Goal: Information Seeking & Learning: Find specific page/section

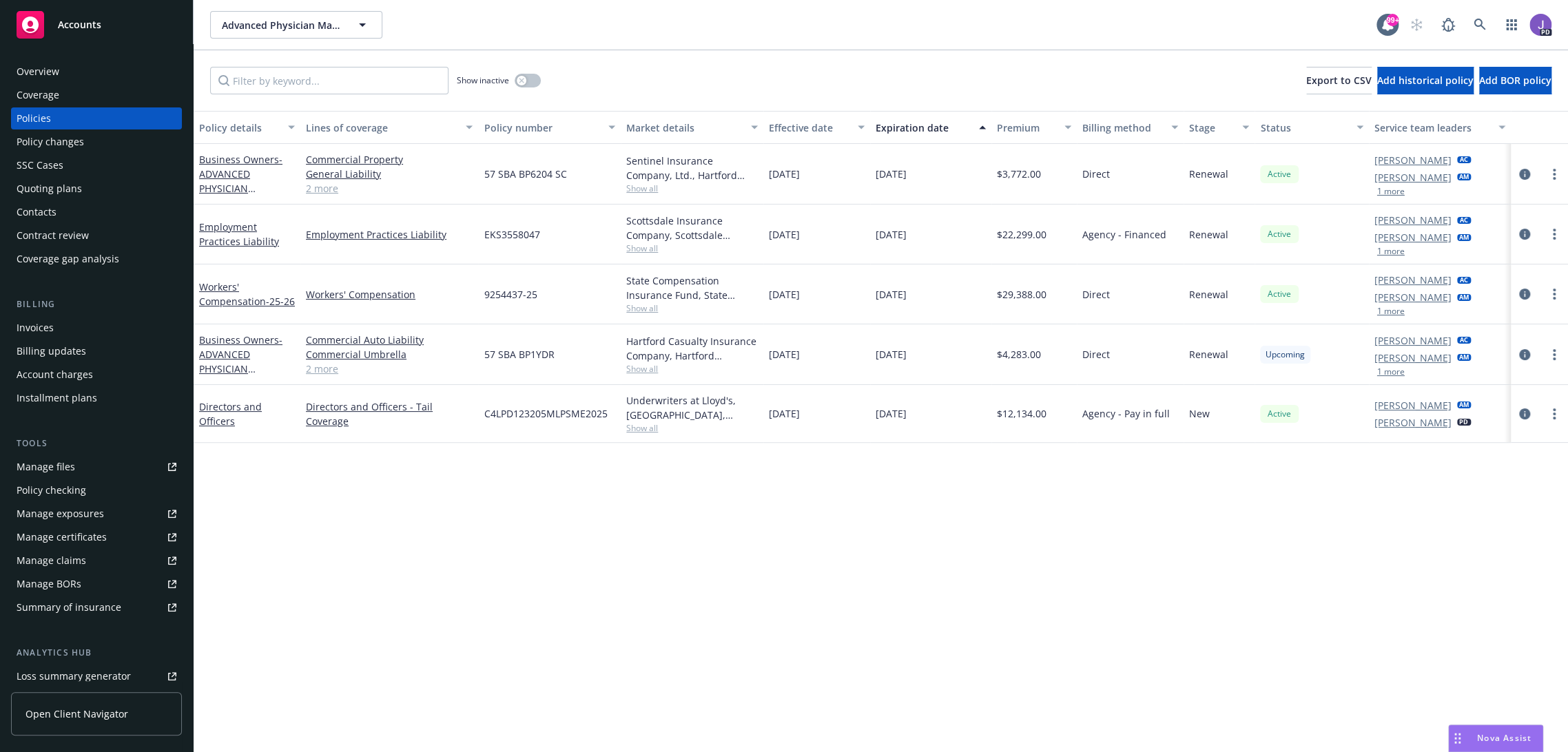
click at [524, 609] on div "Policy details Lines of coverage Policy number Market details Effective date Ex…" at bounding box center [881, 432] width 1375 height 642
click at [625, 498] on div "Policy details Lines of coverage Policy number Market details Effective date Ex…" at bounding box center [881, 432] width 1375 height 642
click at [1474, 24] on icon at bounding box center [1480, 25] width 13 height 13
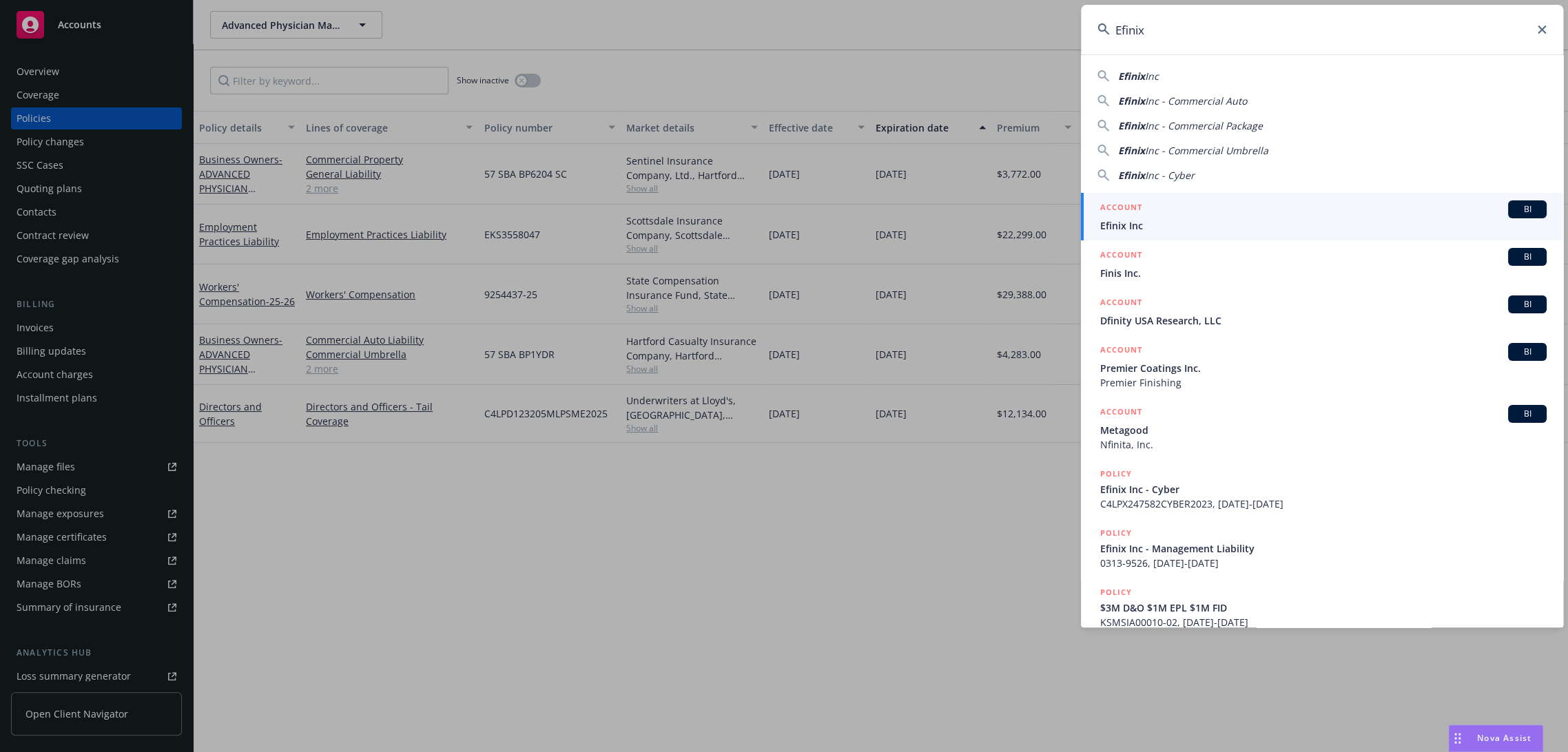
type input "Efinix"
click at [1155, 210] on div "ACCOUNT BI" at bounding box center [1323, 210] width 446 height 18
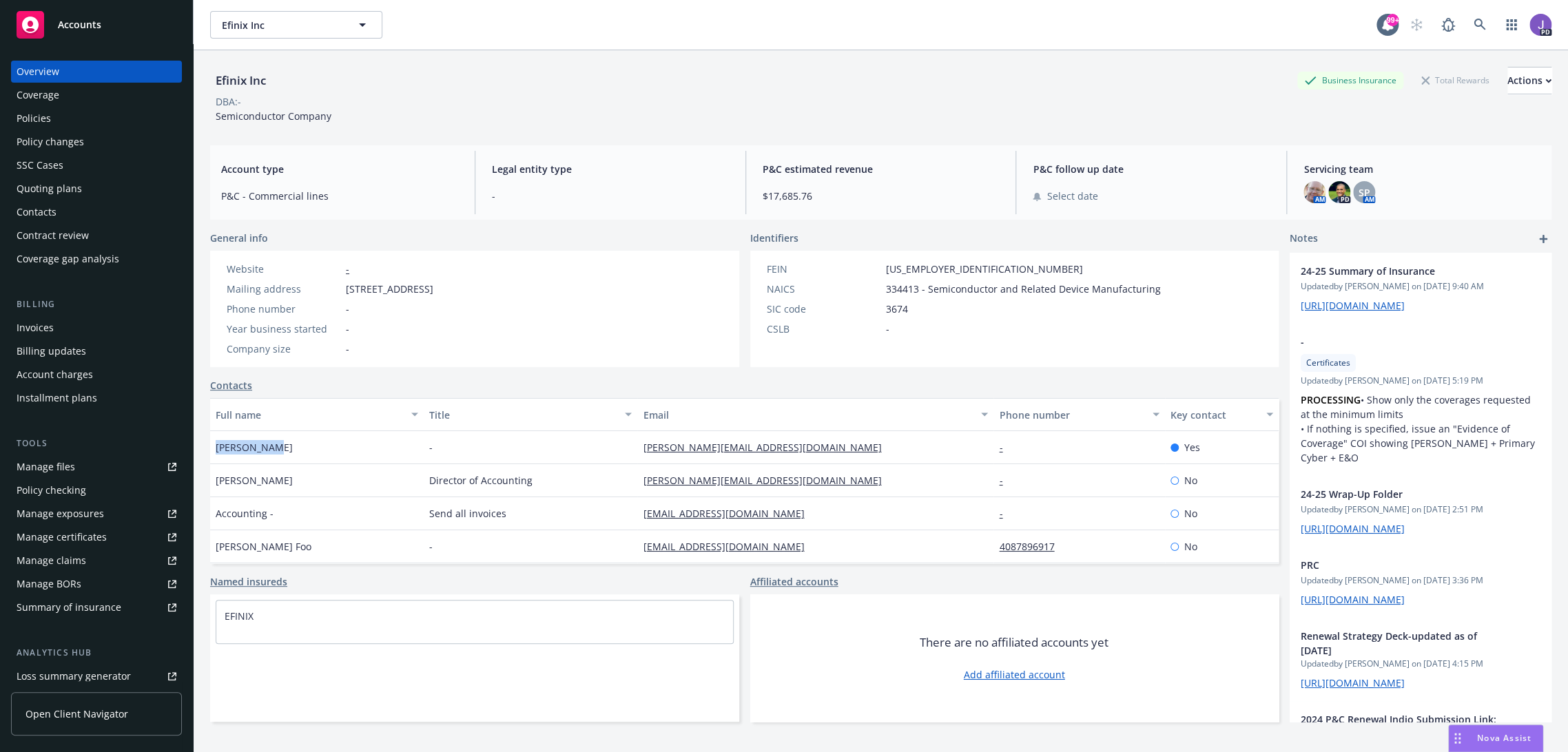
drag, startPoint x: 225, startPoint y: 450, endPoint x: 205, endPoint y: 445, distance: 20.6
click at [205, 445] on div "Efinix Inc Business Insurance Total Rewards Actions DBA: - Semiconductor Compan…" at bounding box center [881, 426] width 1375 height 752
copy span "[PERSON_NAME]"
drag, startPoint x: 780, startPoint y: 440, endPoint x: 632, endPoint y: 445, distance: 148.1
click at [637, 445] on div "[PERSON_NAME][EMAIL_ADDRESS][DOMAIN_NAME]" at bounding box center [815, 447] width 356 height 33
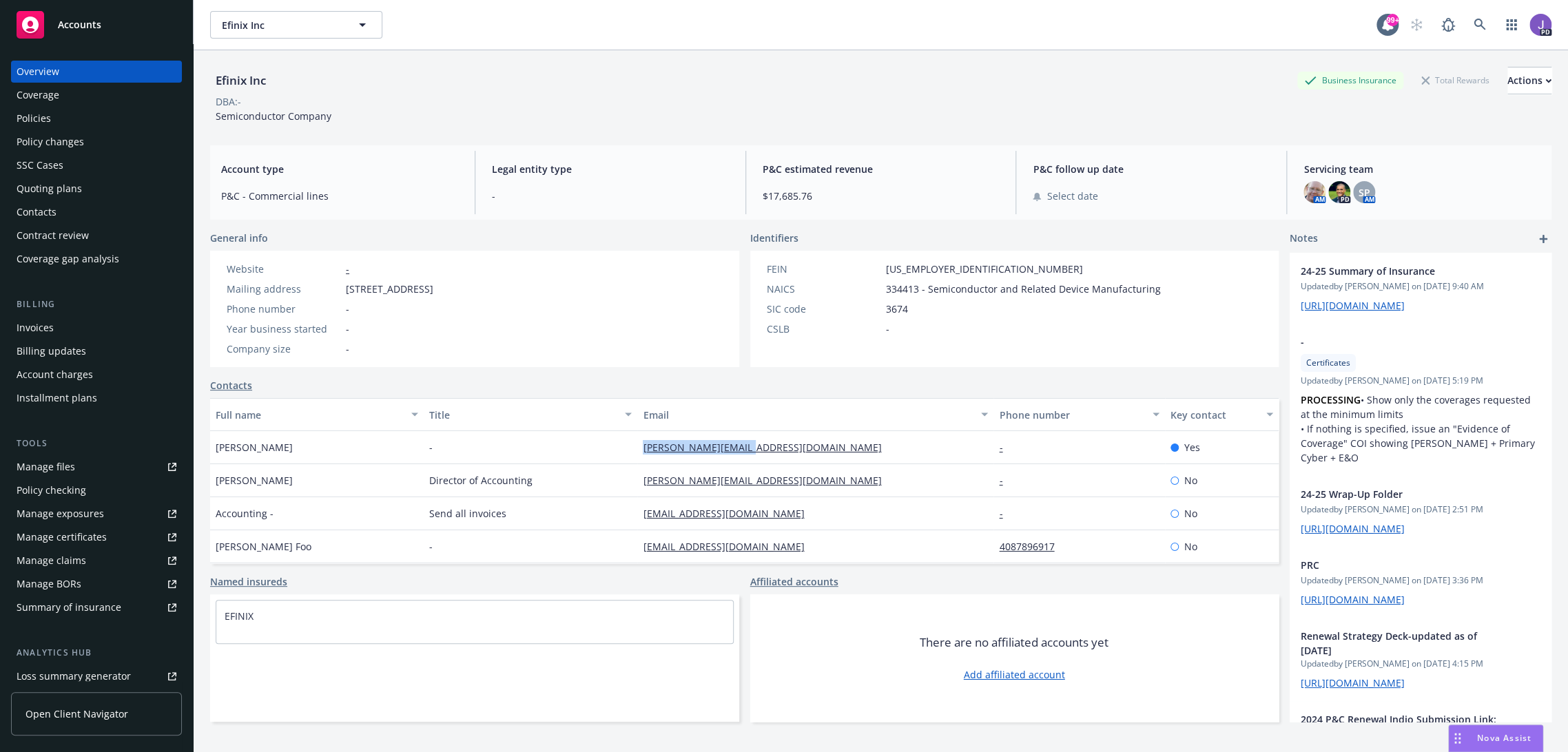
copy link "[PERSON_NAME][EMAIL_ADDRESS][DOMAIN_NAME]"
click at [1474, 23] on icon at bounding box center [1480, 25] width 13 height 13
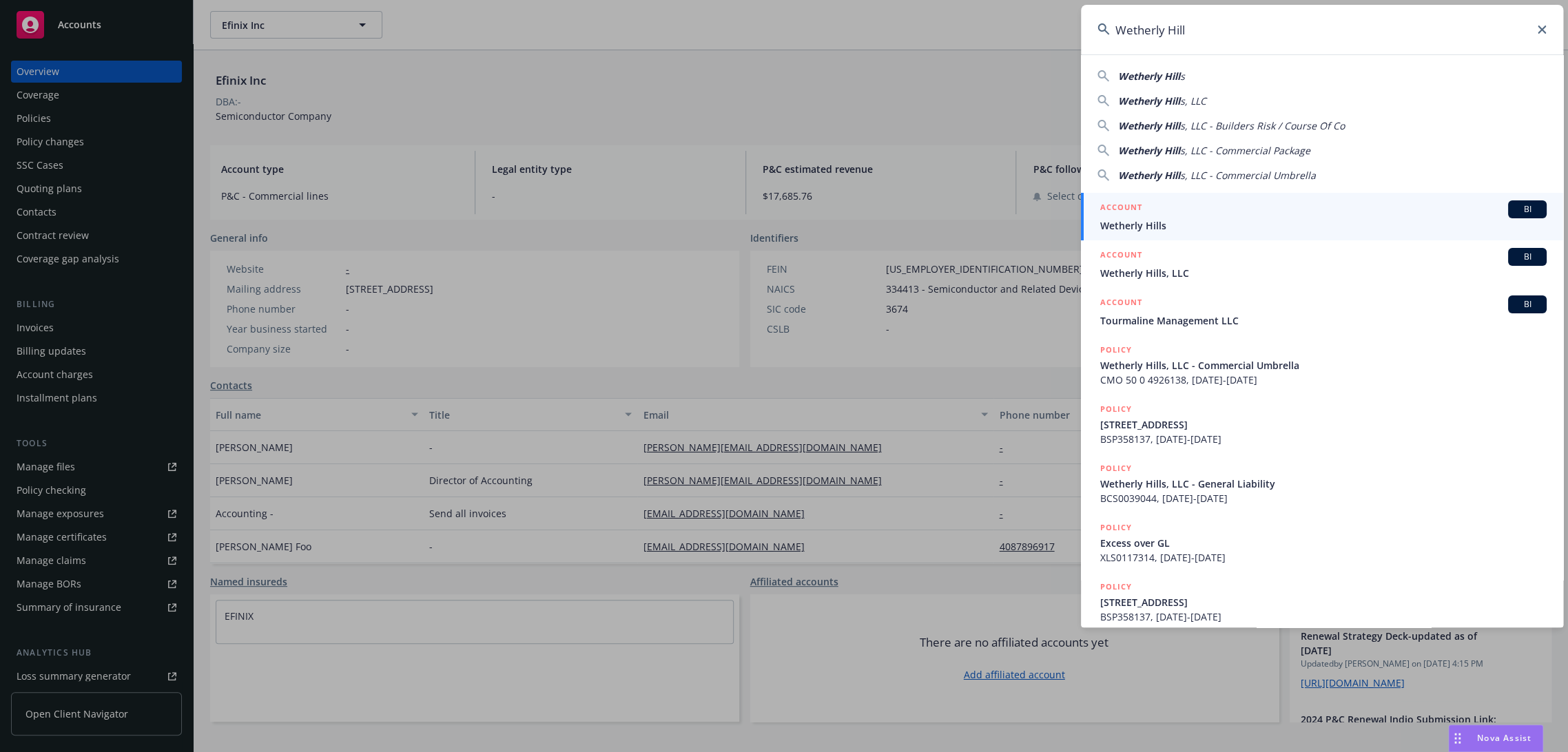
type input "Wetherly Hill"
click at [1166, 223] on span "Wetherly Hills" at bounding box center [1323, 226] width 446 height 14
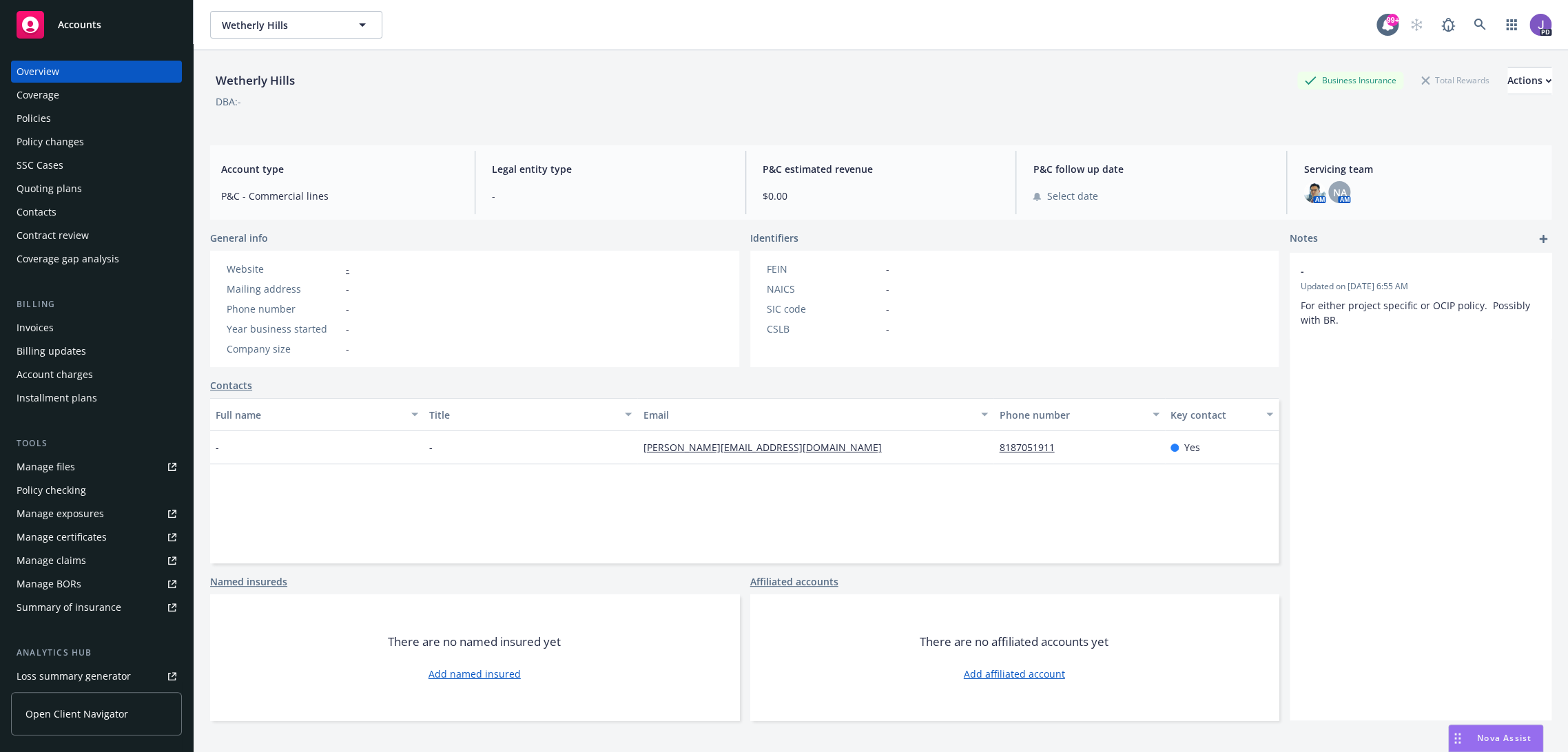
click at [35, 123] on div "Policies" at bounding box center [33, 118] width 34 height 22
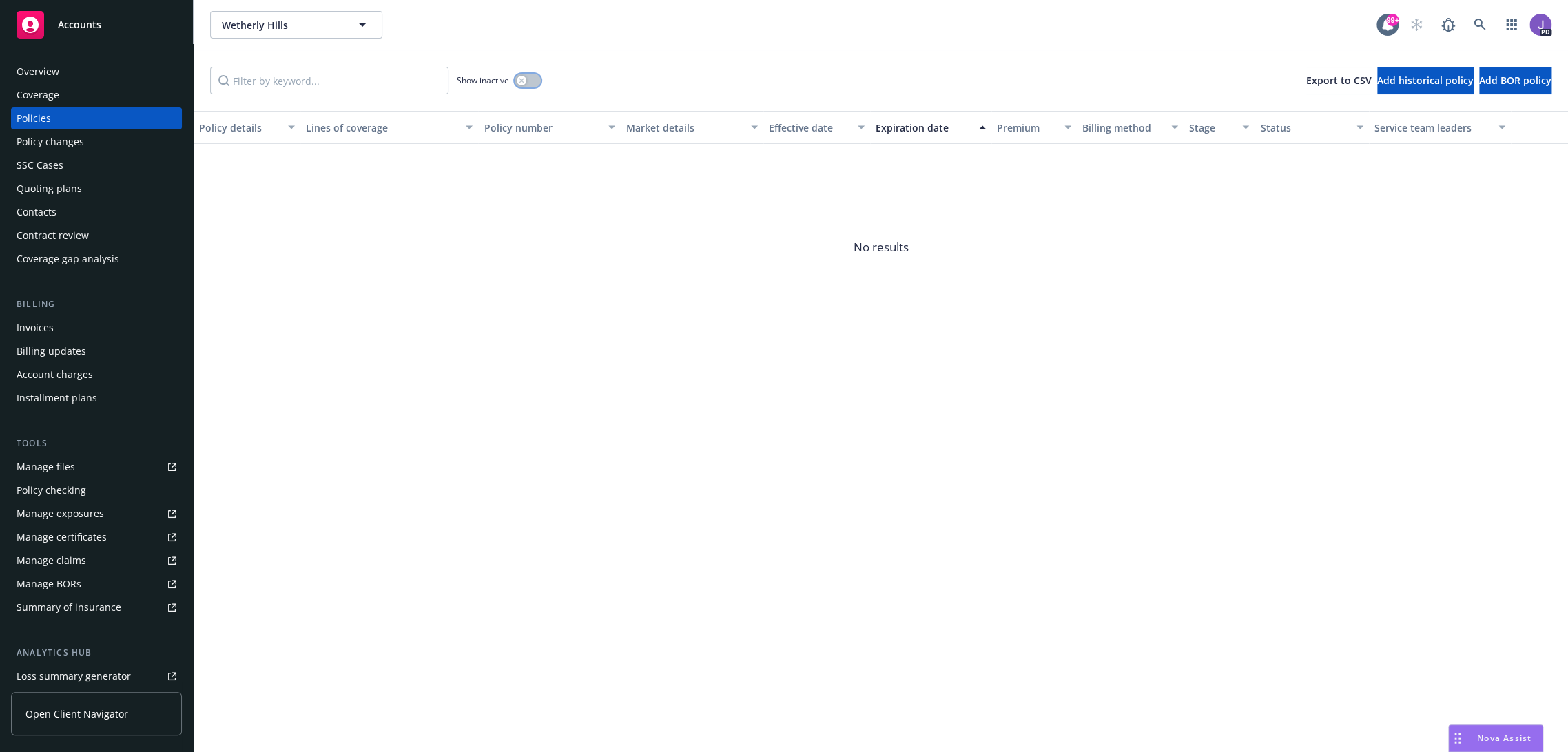
click at [527, 84] on button "button" at bounding box center [527, 80] width 26 height 13
click at [528, 79] on div "button" at bounding box center [533, 80] width 10 height 10
click at [1470, 22] on link at bounding box center [1480, 24] width 28 height 28
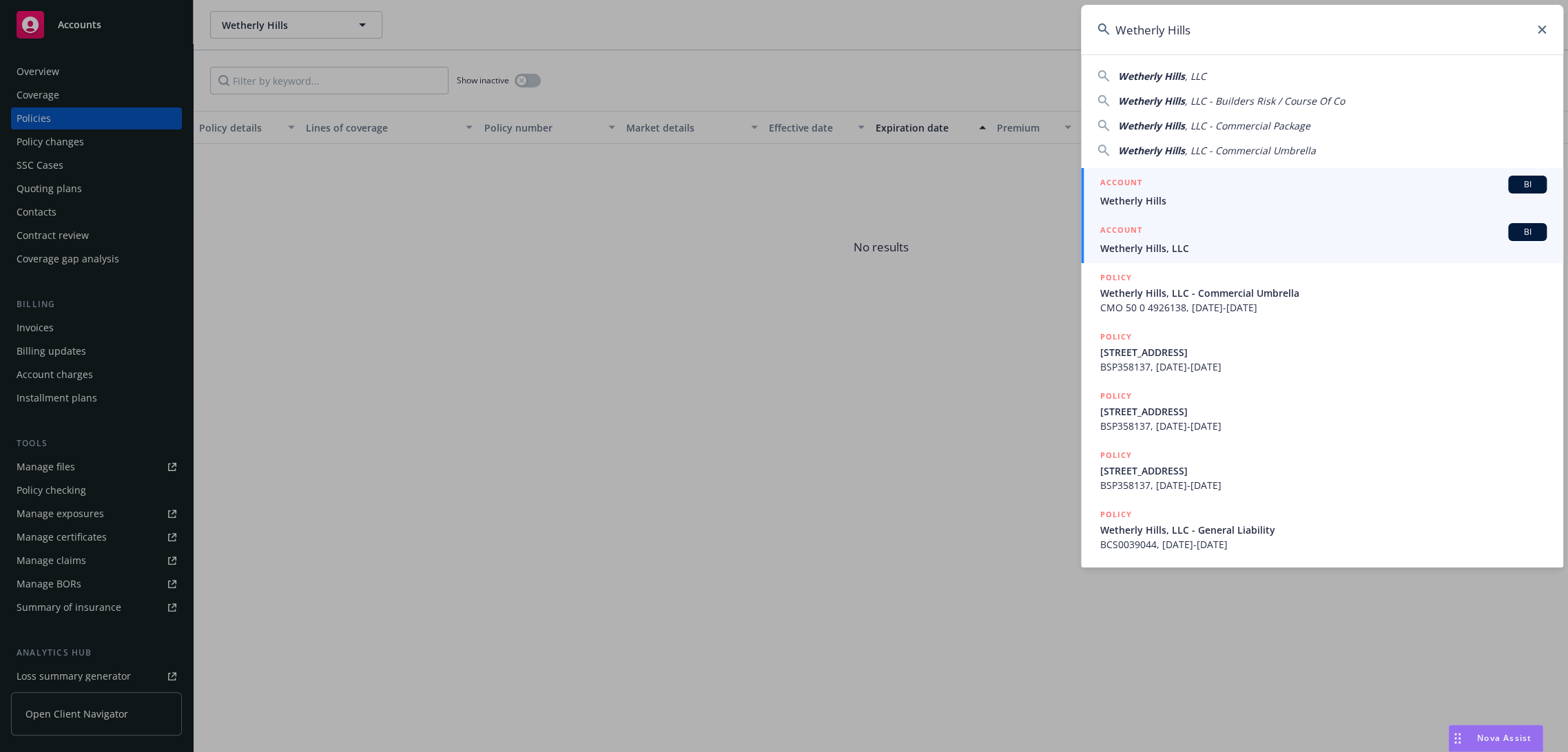
type input "Wetherly Hills"
click at [1176, 250] on span "Wetherly Hills, LLC" at bounding box center [1323, 248] width 446 height 14
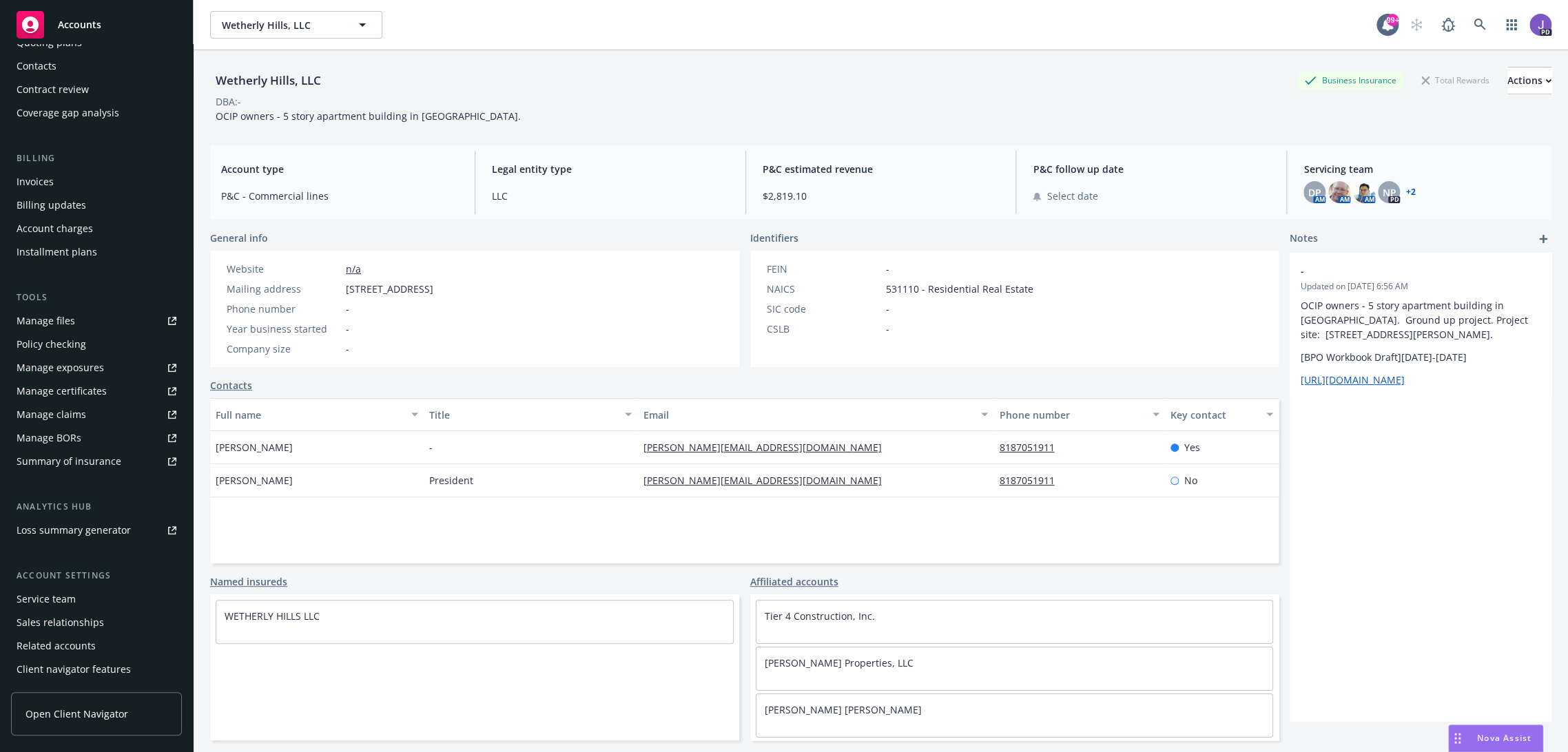
scroll to position [153, 0]
click at [70, 595] on div "Service team" at bounding box center [46, 592] width 59 height 22
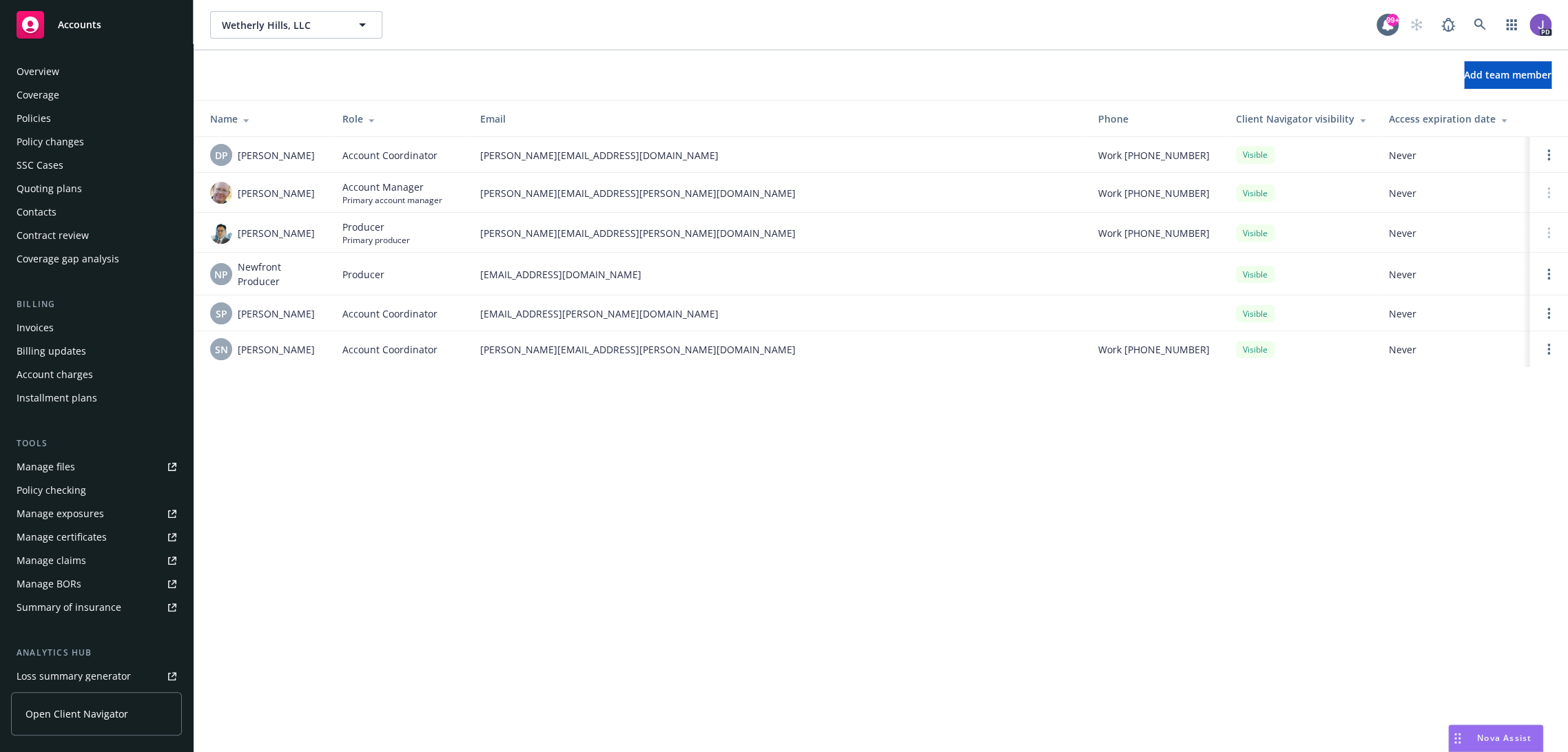
click at [59, 122] on div "Policies" at bounding box center [96, 118] width 160 height 22
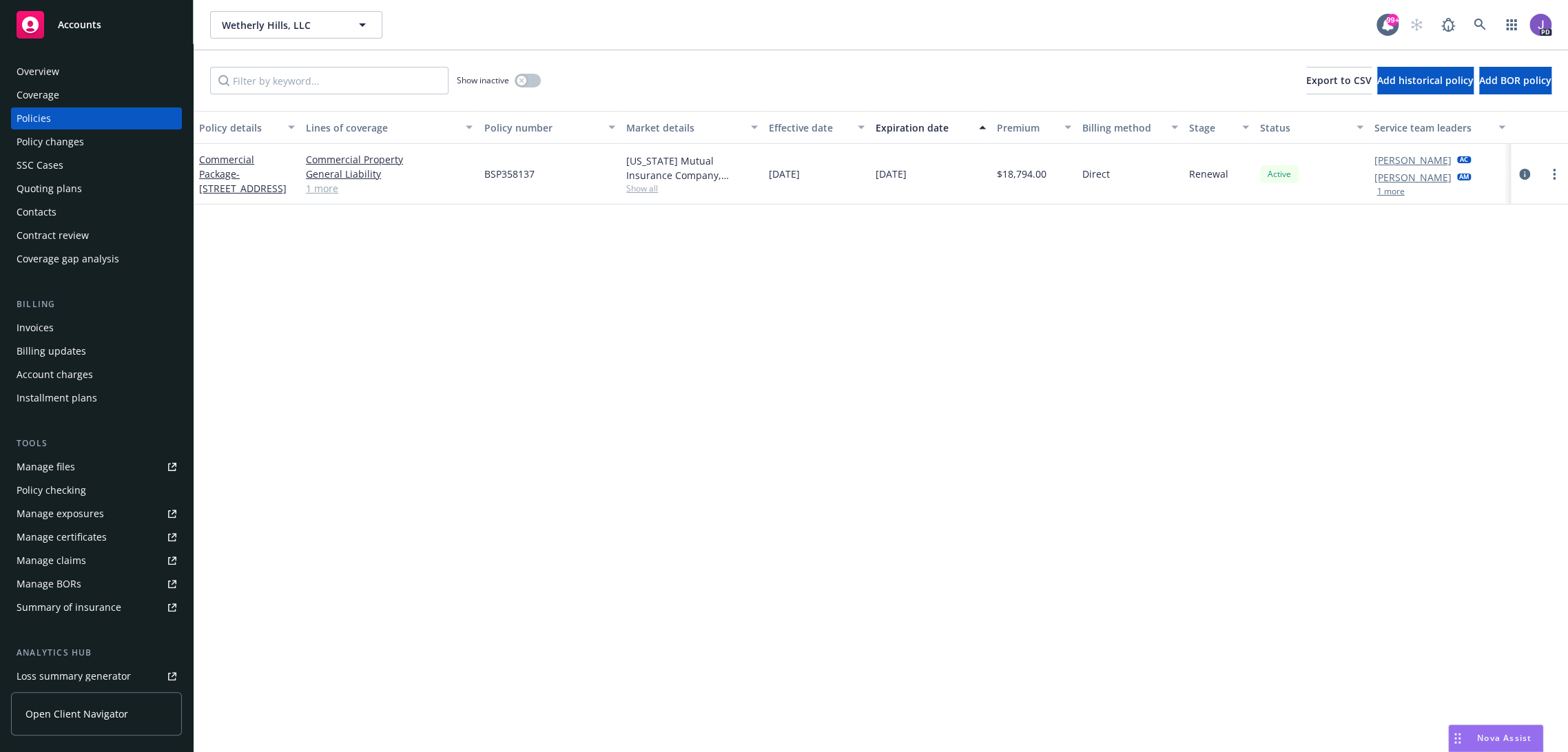
click at [322, 186] on link "1 more" at bounding box center [389, 188] width 166 height 14
click at [528, 82] on button "button" at bounding box center [527, 80] width 26 height 13
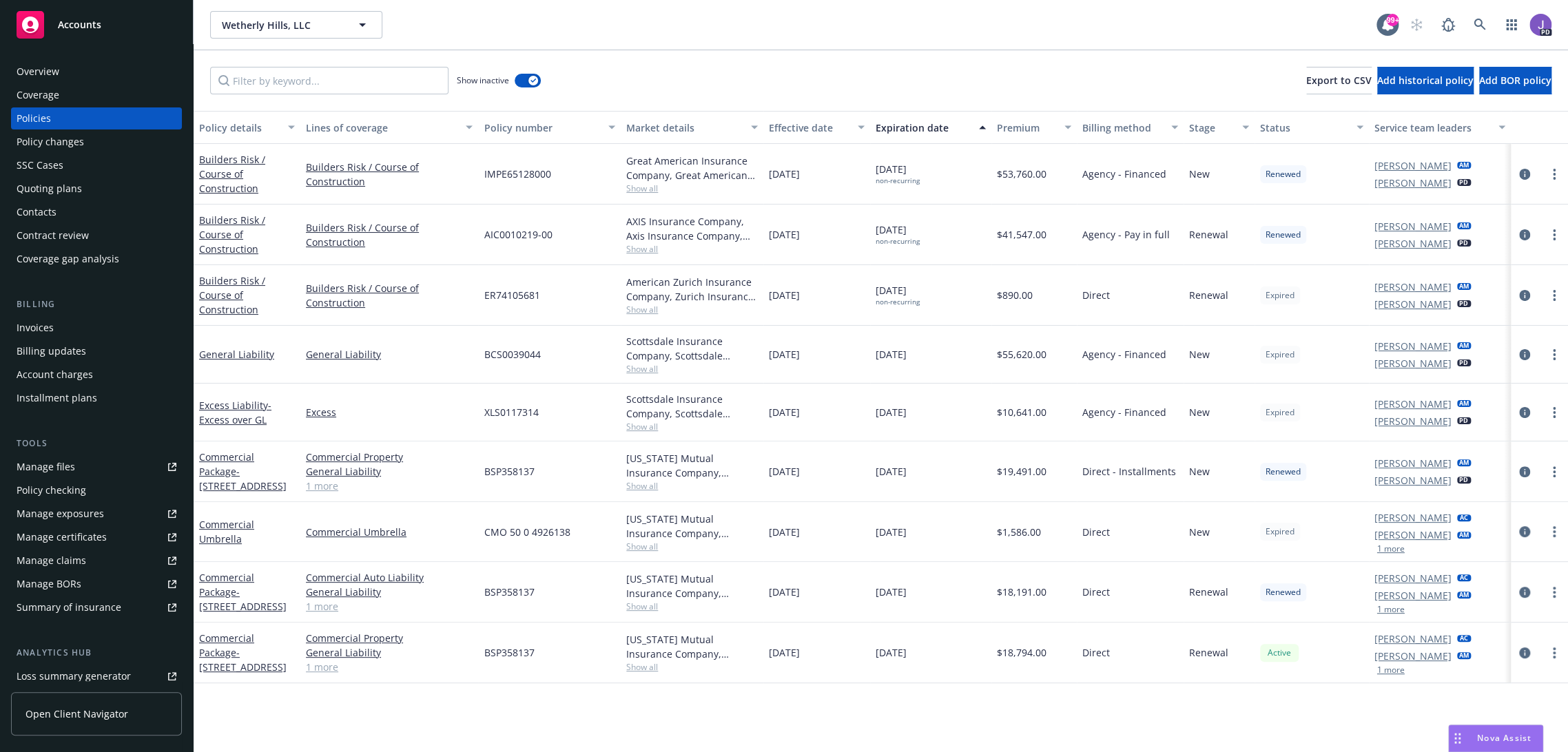
click at [646, 546] on span "Show all" at bounding box center [692, 546] width 131 height 12
click at [479, 542] on div "CMO 50 0 4926138" at bounding box center [550, 532] width 143 height 60
click at [1479, 733] on span "Nova Assist" at bounding box center [1504, 738] width 55 height 12
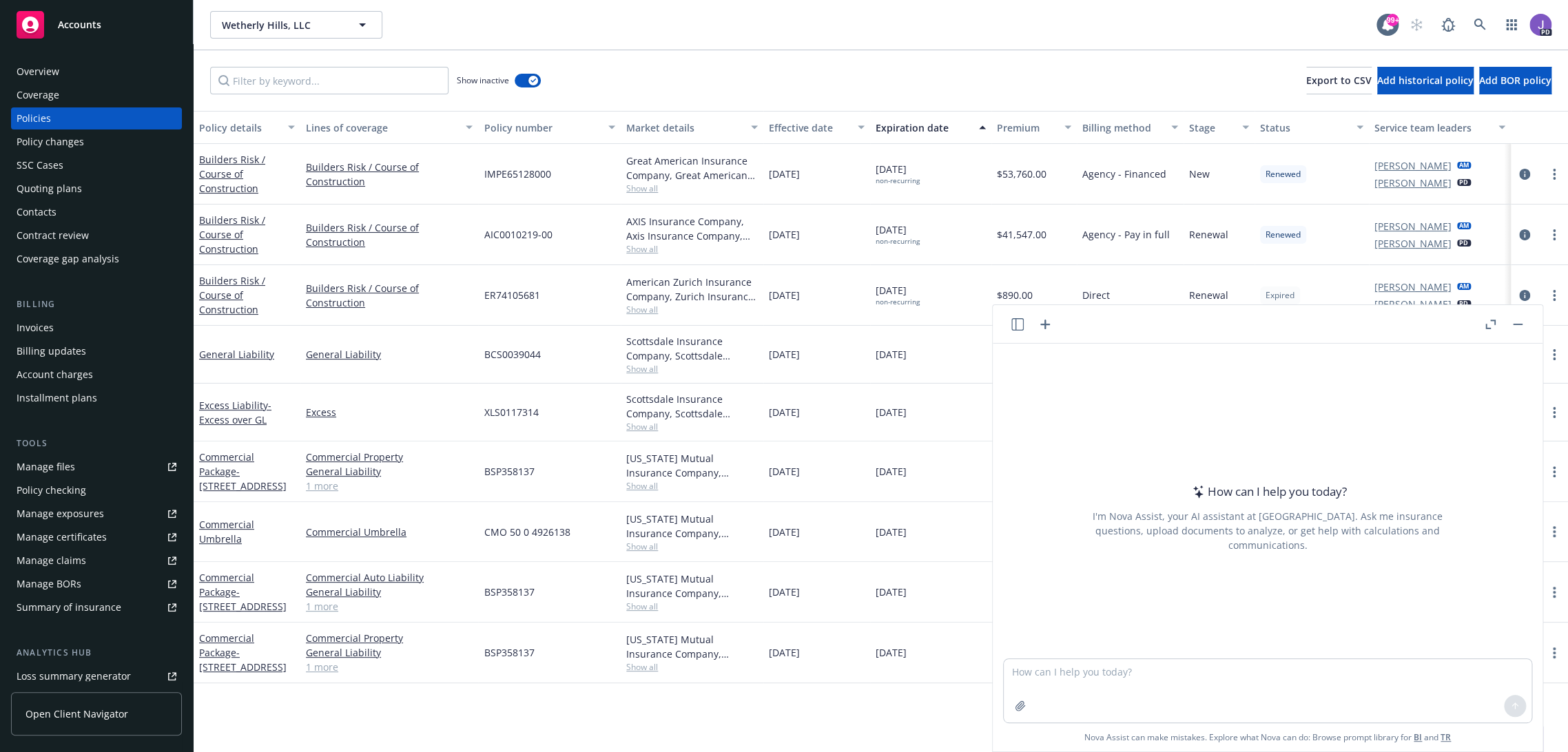
click at [1448, 725] on button "Nova Assist" at bounding box center [1496, 739] width 95 height 28
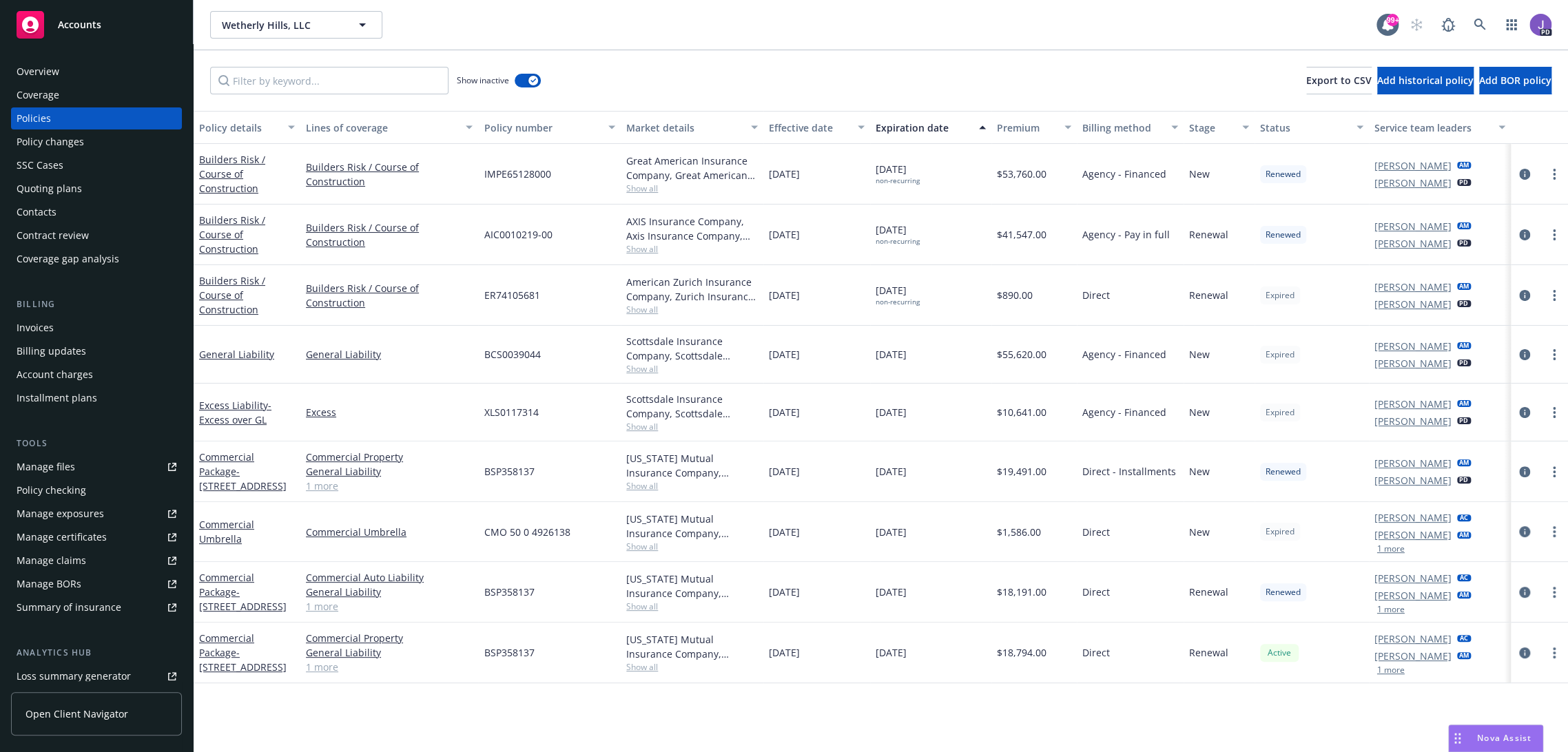
click at [1448, 725] on button "Nova Assist" at bounding box center [1496, 739] width 95 height 28
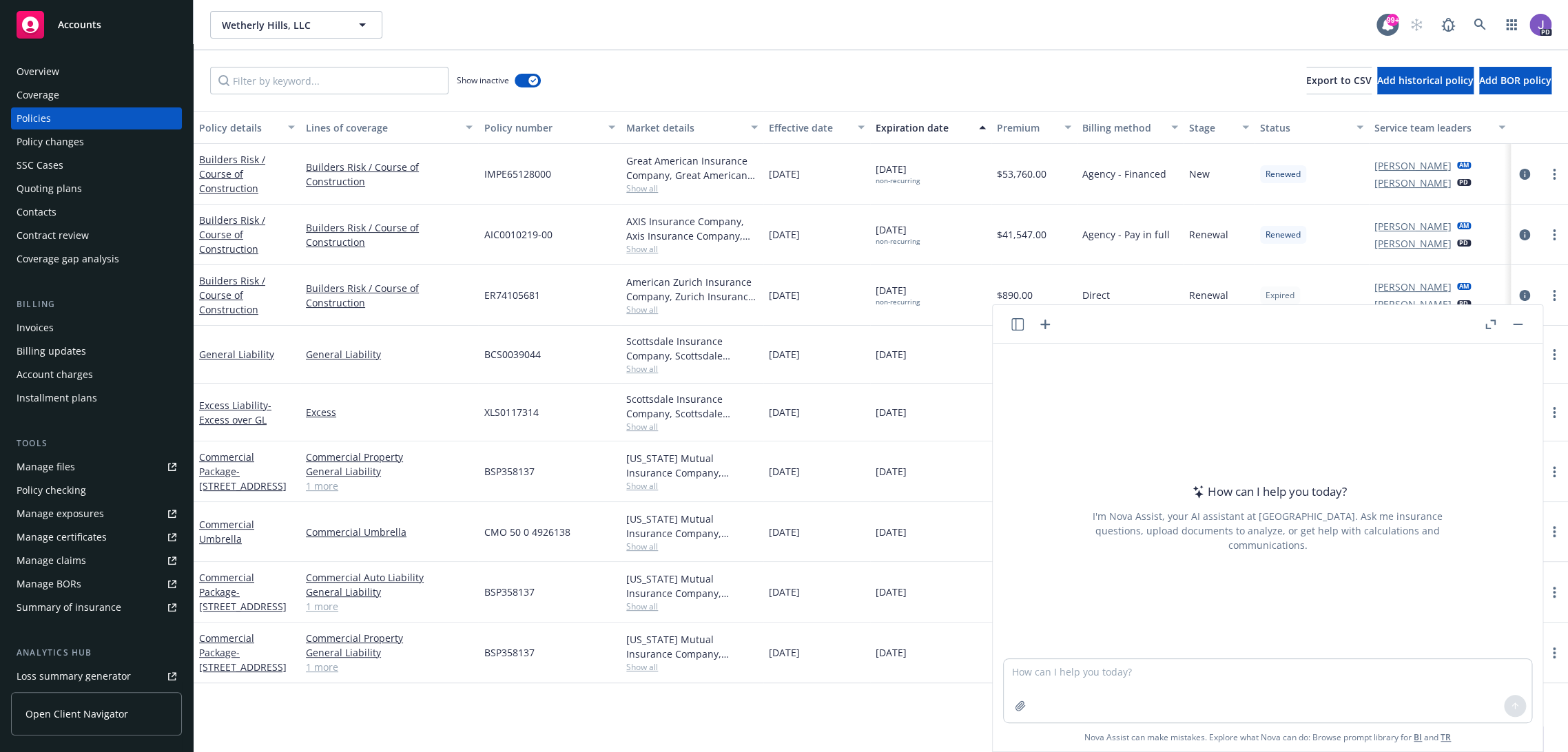
click at [1448, 725] on button "Nova Assist" at bounding box center [1496, 739] width 95 height 28
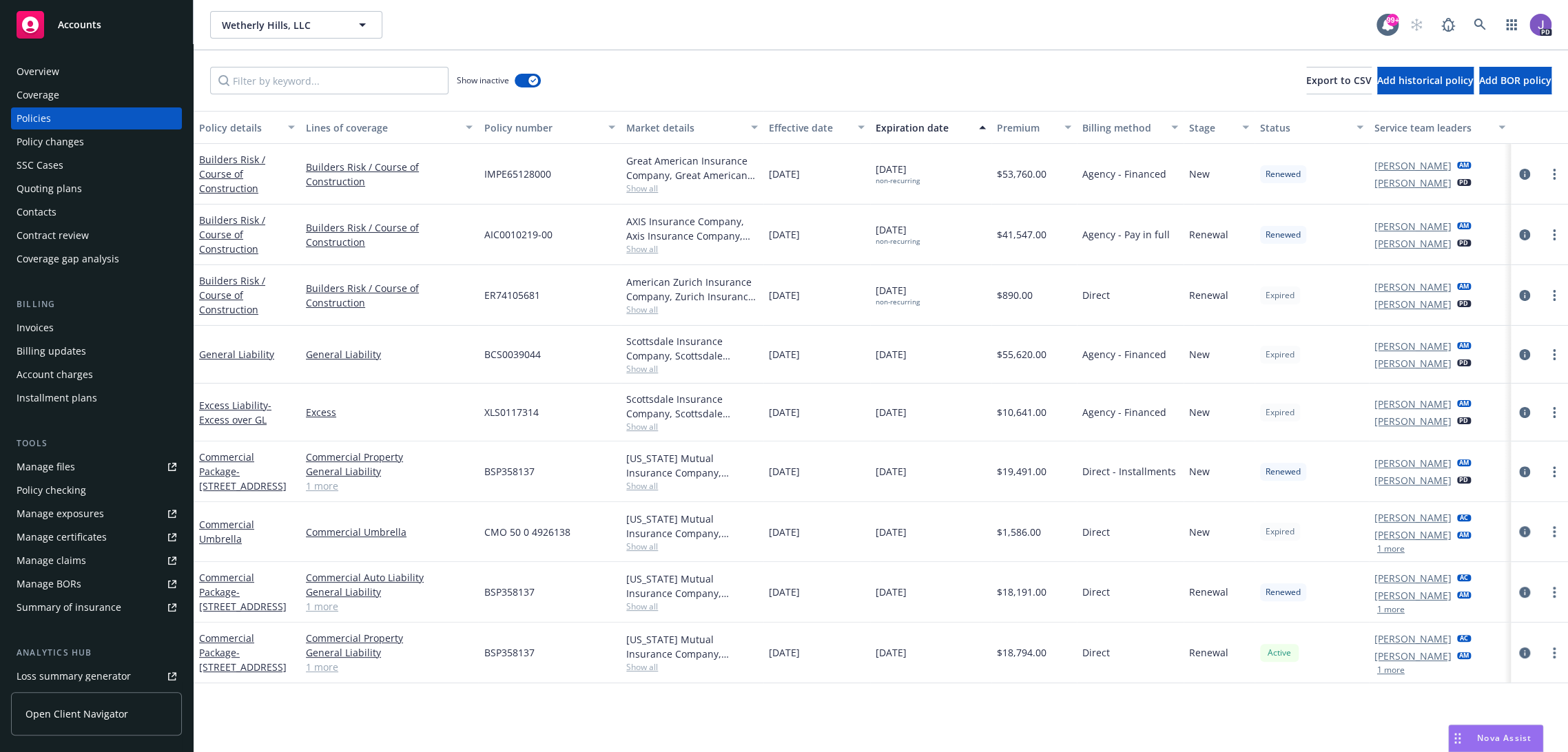
click at [1448, 725] on button "Nova Assist" at bounding box center [1496, 739] width 95 height 28
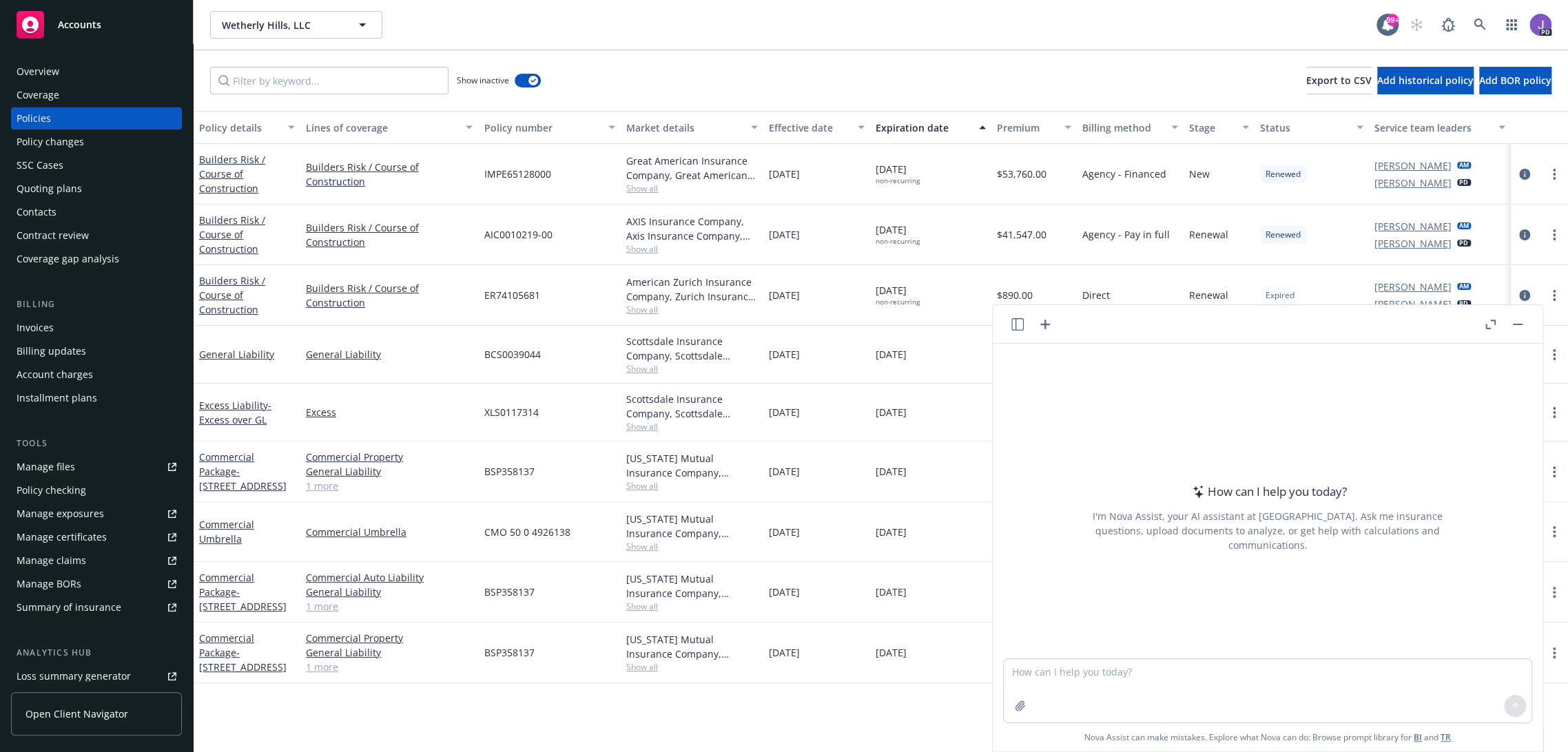
click at [1448, 725] on button "Nova Assist" at bounding box center [1496, 739] width 95 height 28
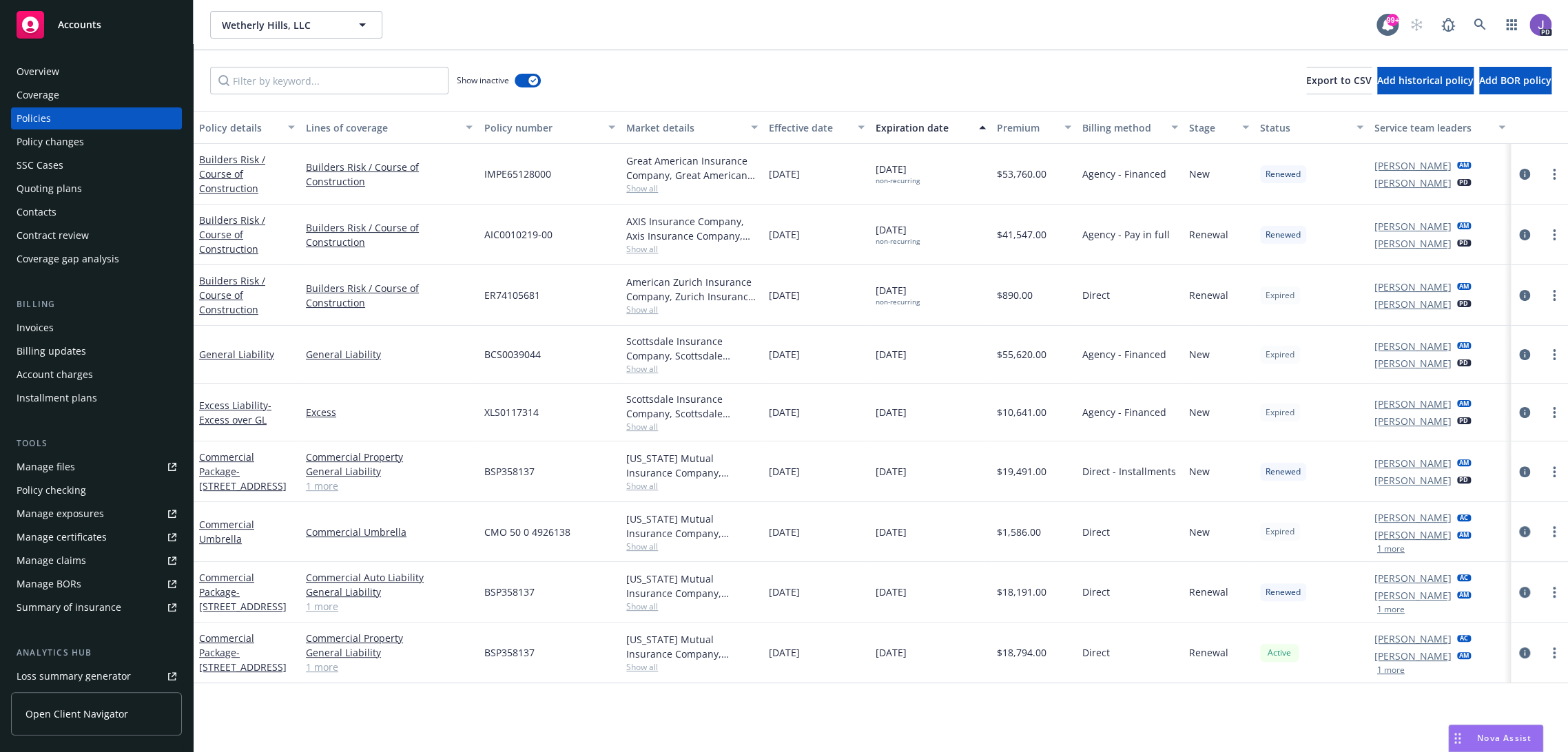
click at [1479, 733] on span "Nova Assist" at bounding box center [1504, 738] width 55 height 12
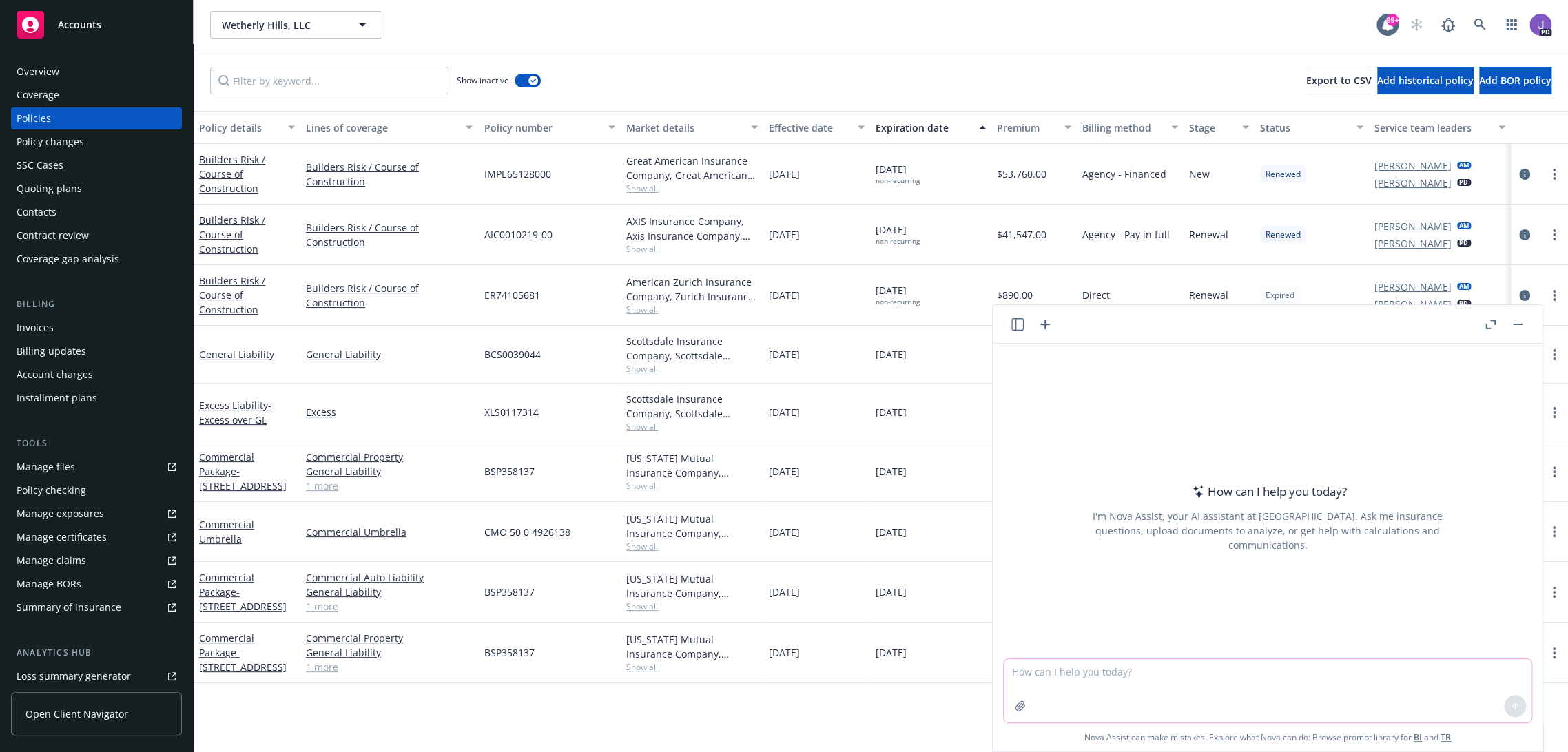
click at [1171, 672] on textarea at bounding box center [1268, 691] width 528 height 63
type textarea "w&H insurance on a D&O policy?"
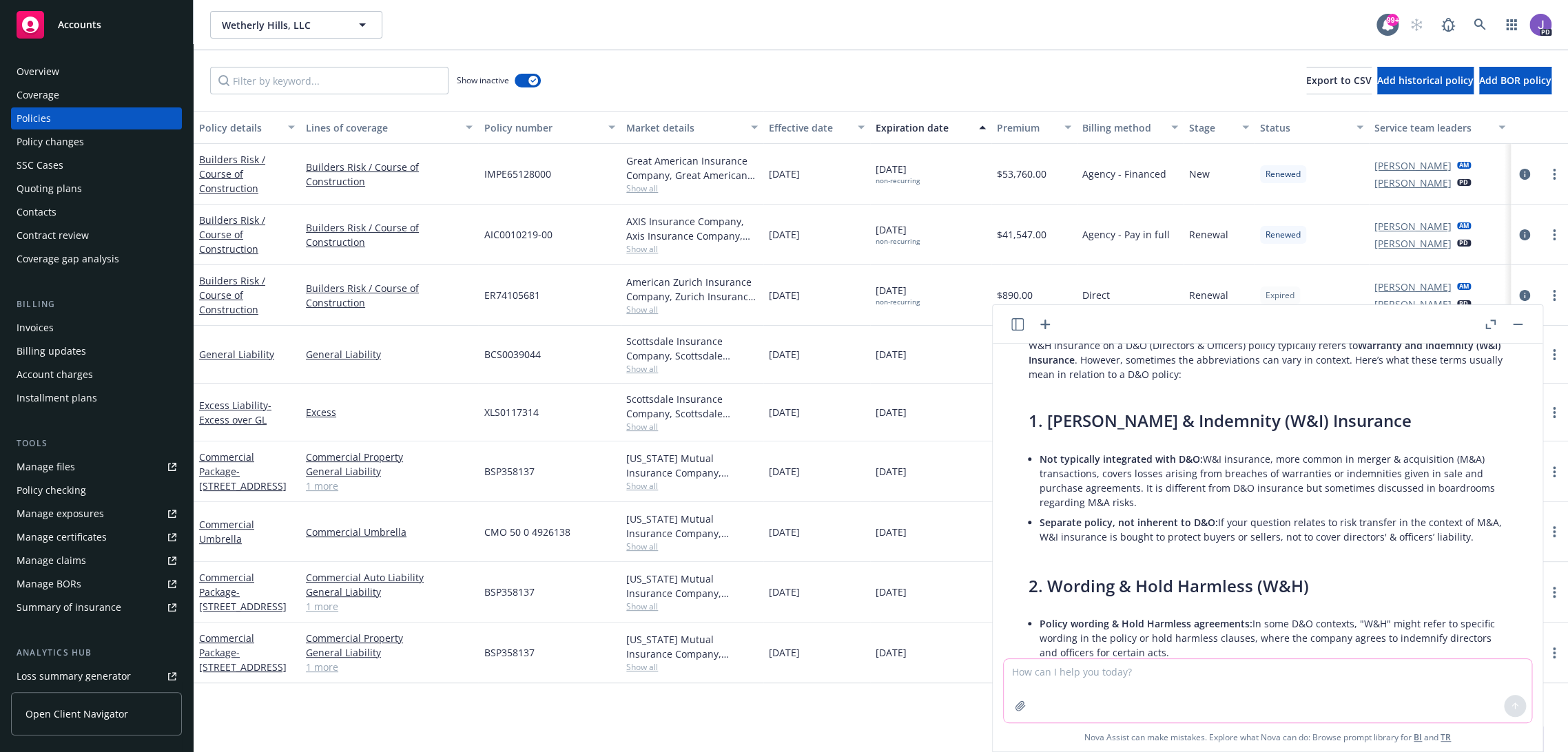
scroll to position [470, 0]
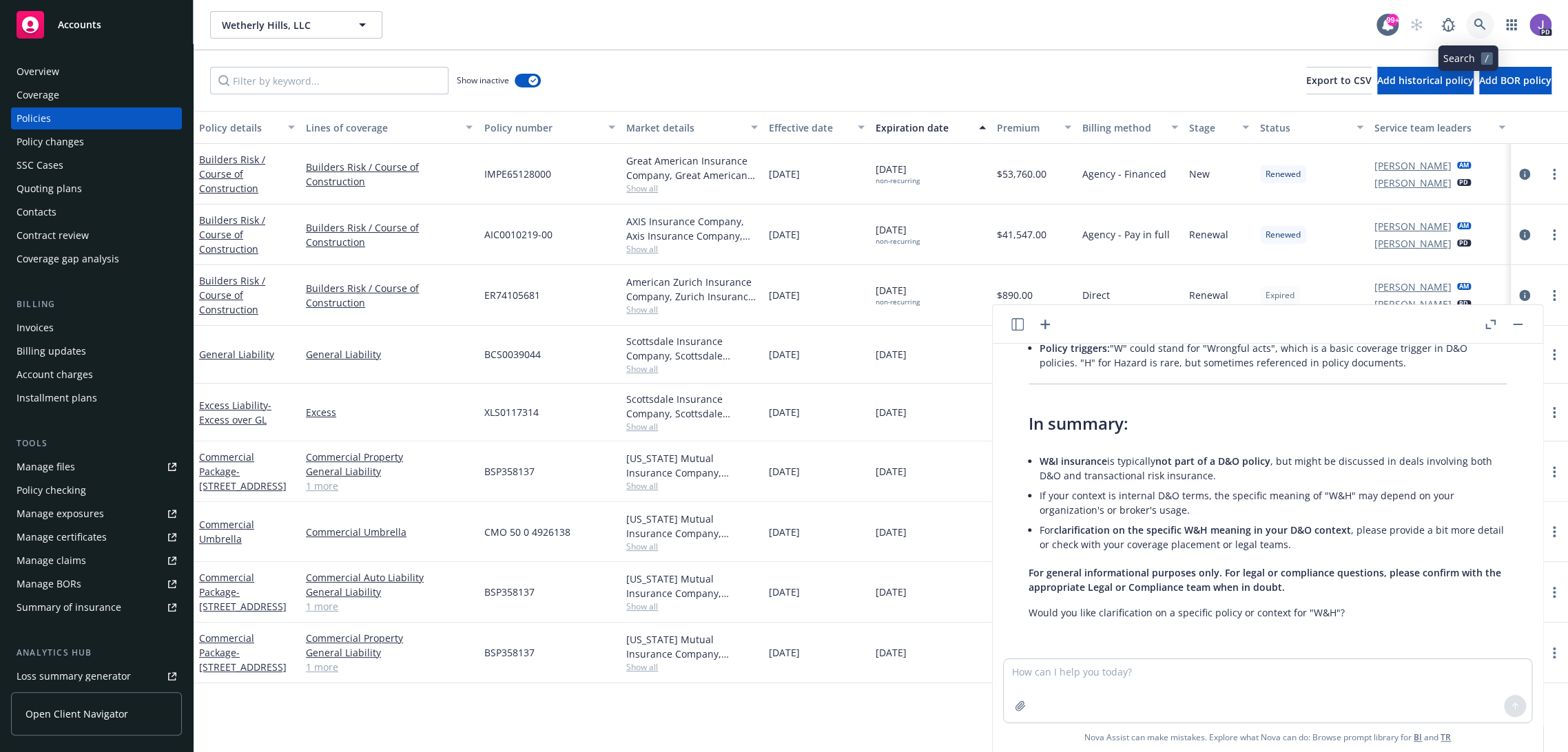
click at [1474, 23] on icon at bounding box center [1480, 25] width 13 height 13
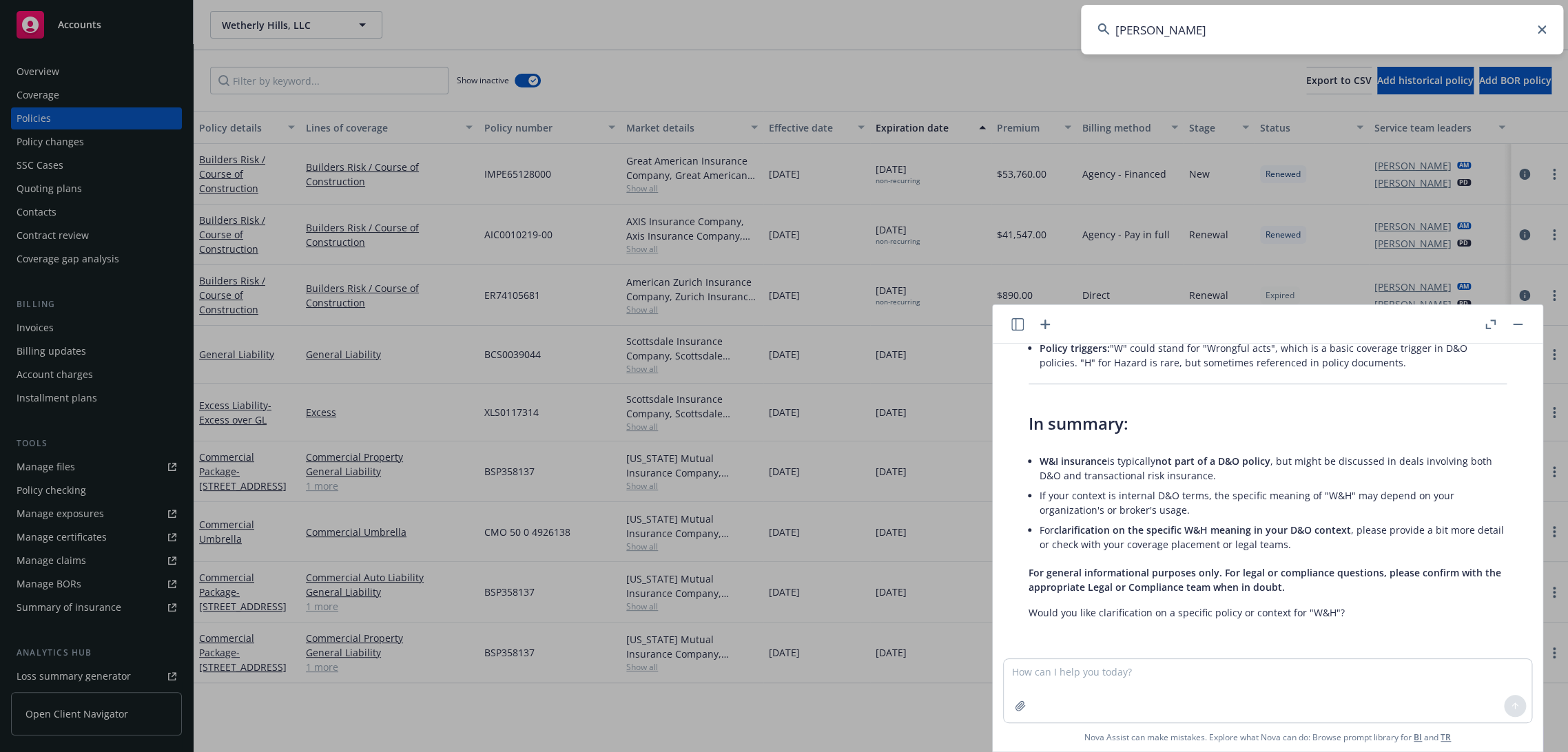
type input "[PERSON_NAME]"
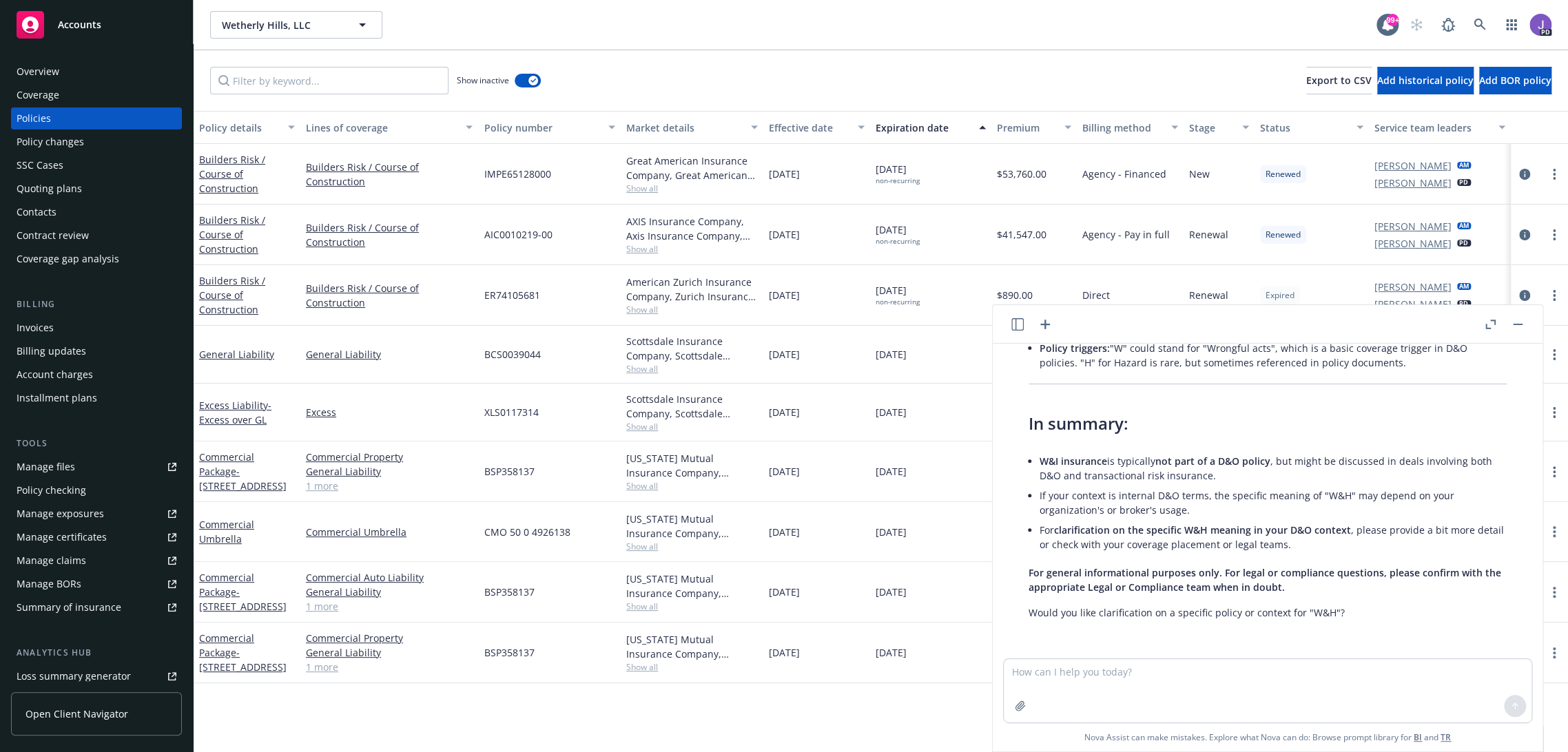
click at [1520, 327] on button "button" at bounding box center [1518, 325] width 16 height 16
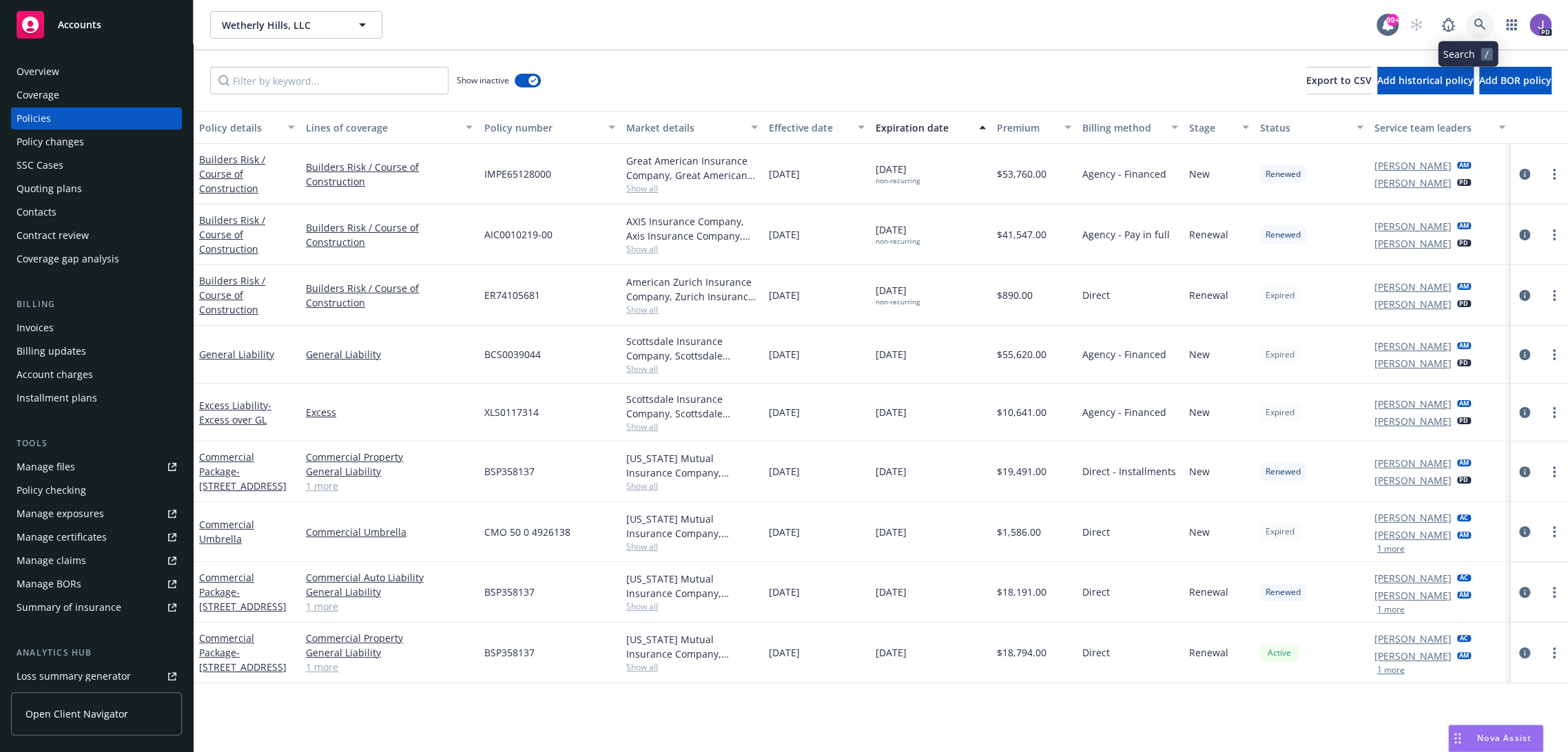
click at [1474, 25] on icon at bounding box center [1479, 24] width 12 height 12
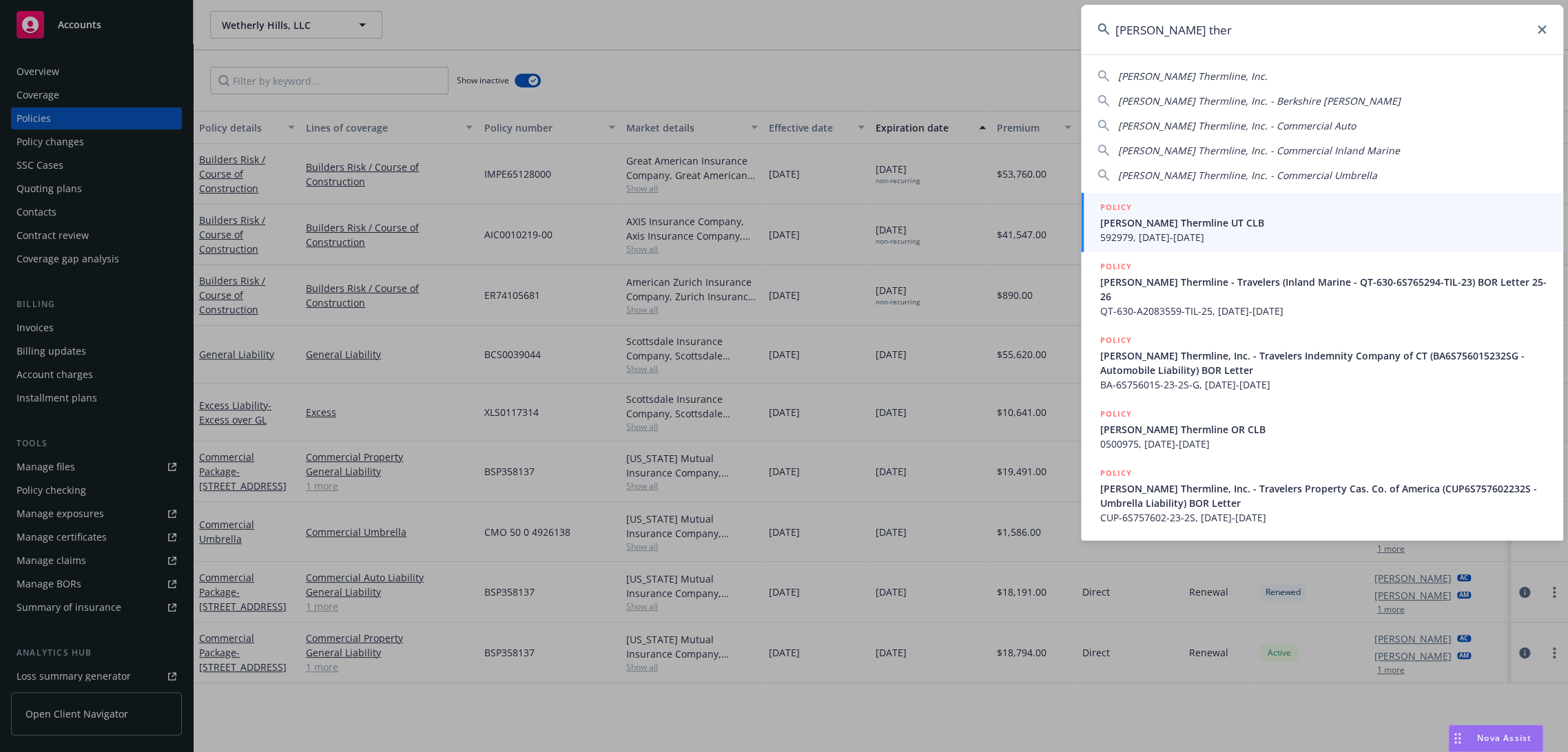
type input "[PERSON_NAME] therm"
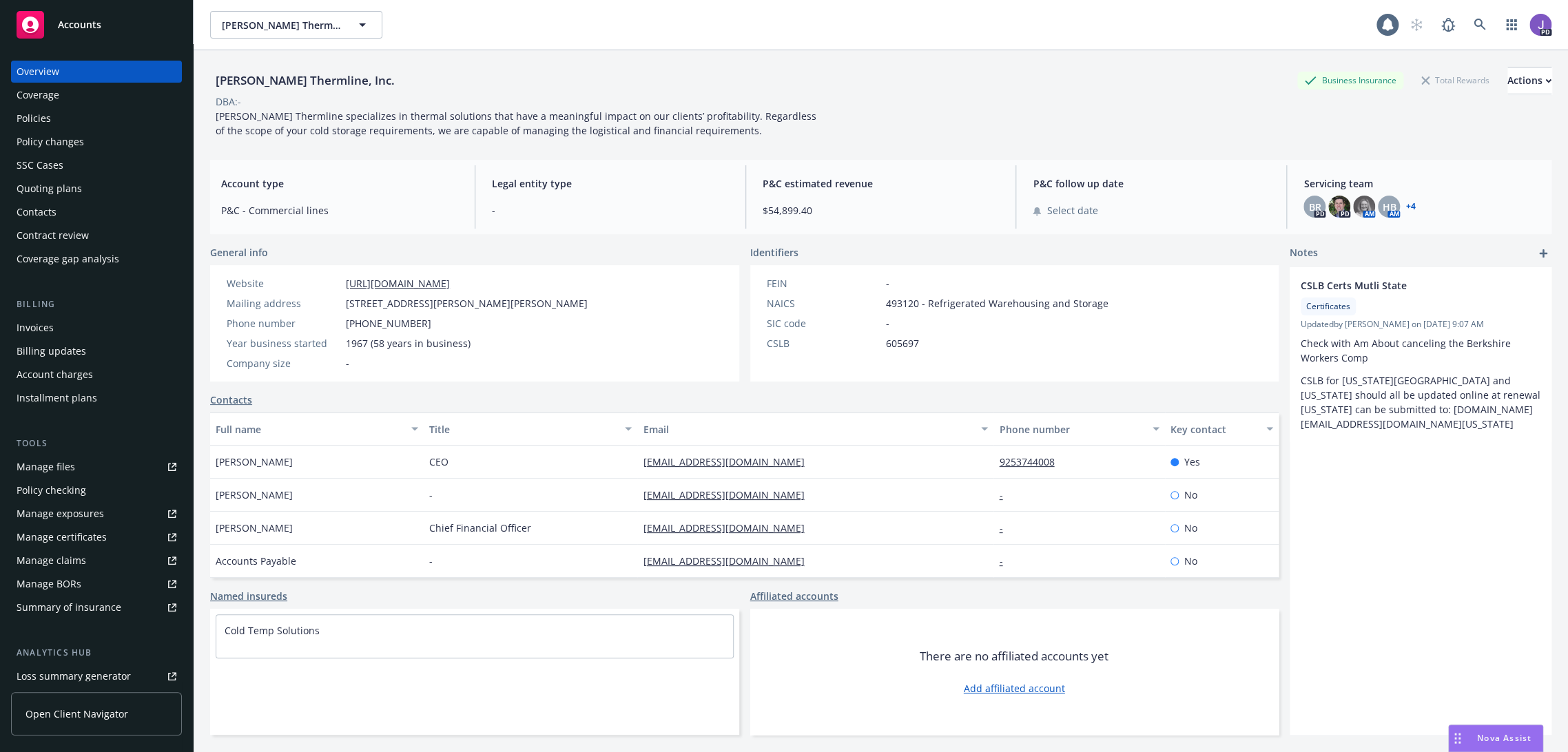
click at [49, 122] on div "Policies" at bounding box center [33, 118] width 34 height 22
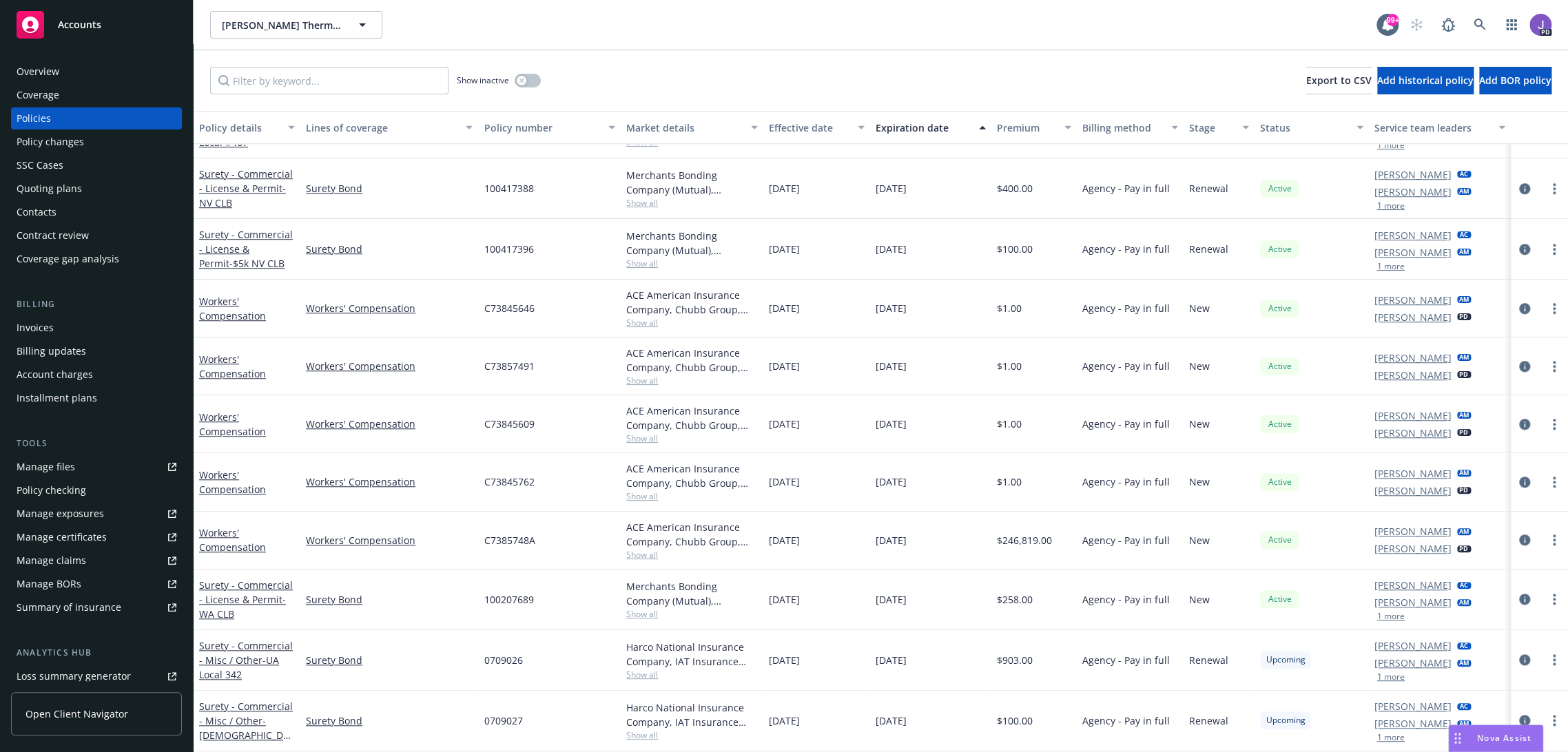
scroll to position [711, 0]
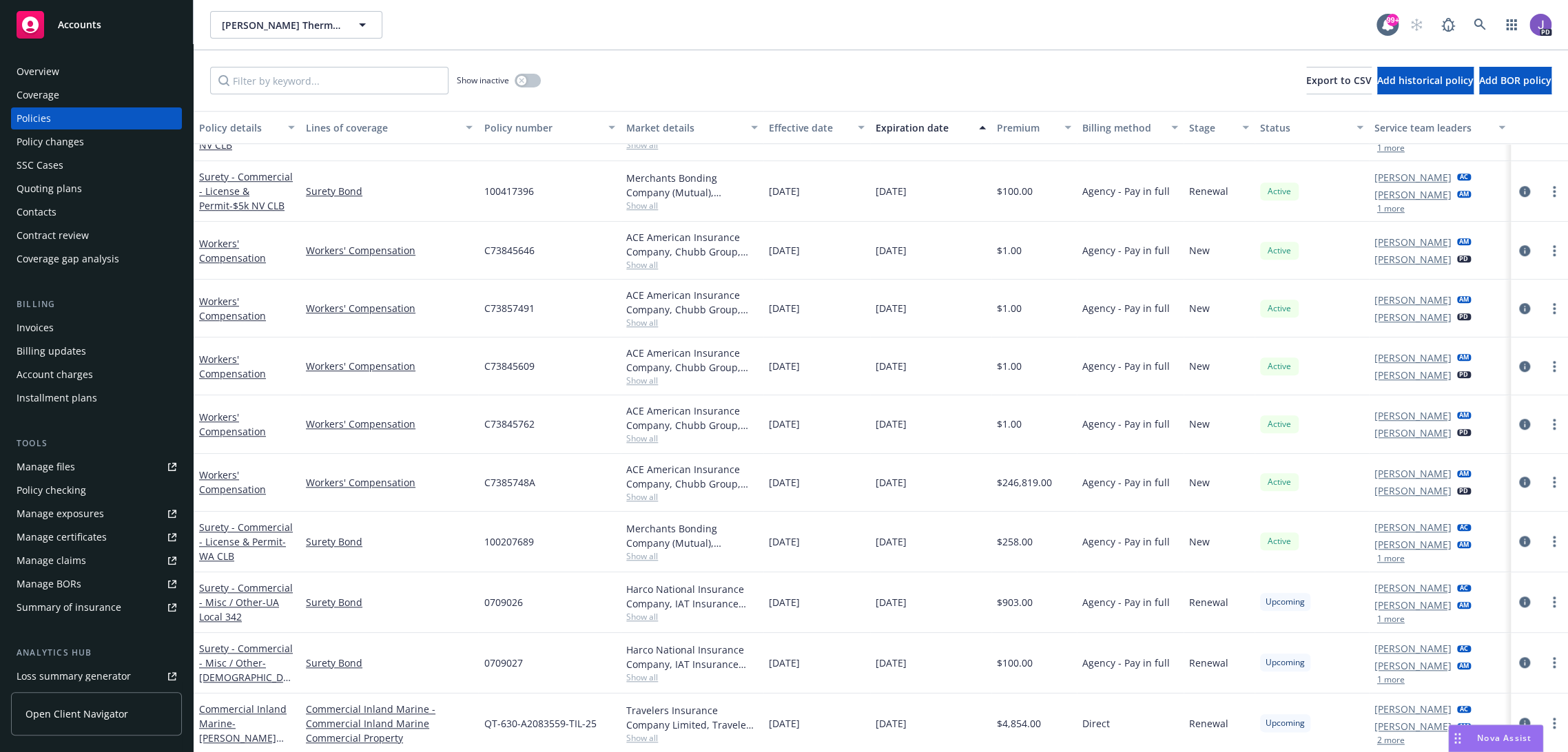
click at [645, 497] on span "Show all" at bounding box center [692, 497] width 131 height 12
click at [435, 489] on div "Workers' Compensation" at bounding box center [390, 483] width 178 height 58
